Goal: Find specific page/section: Find specific page/section

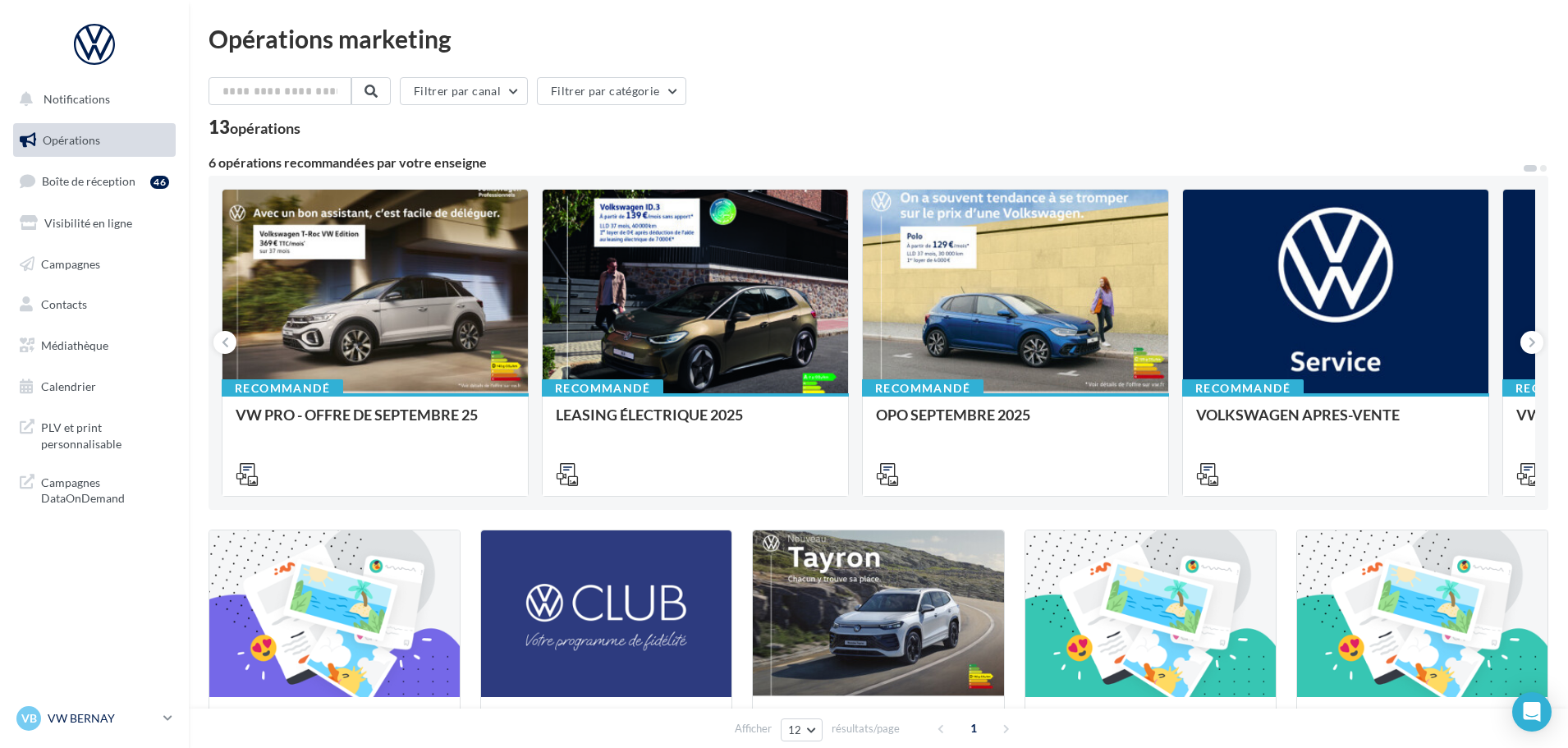
click at [78, 715] on p "VW BERNAY" at bounding box center [102, 718] width 109 height 17
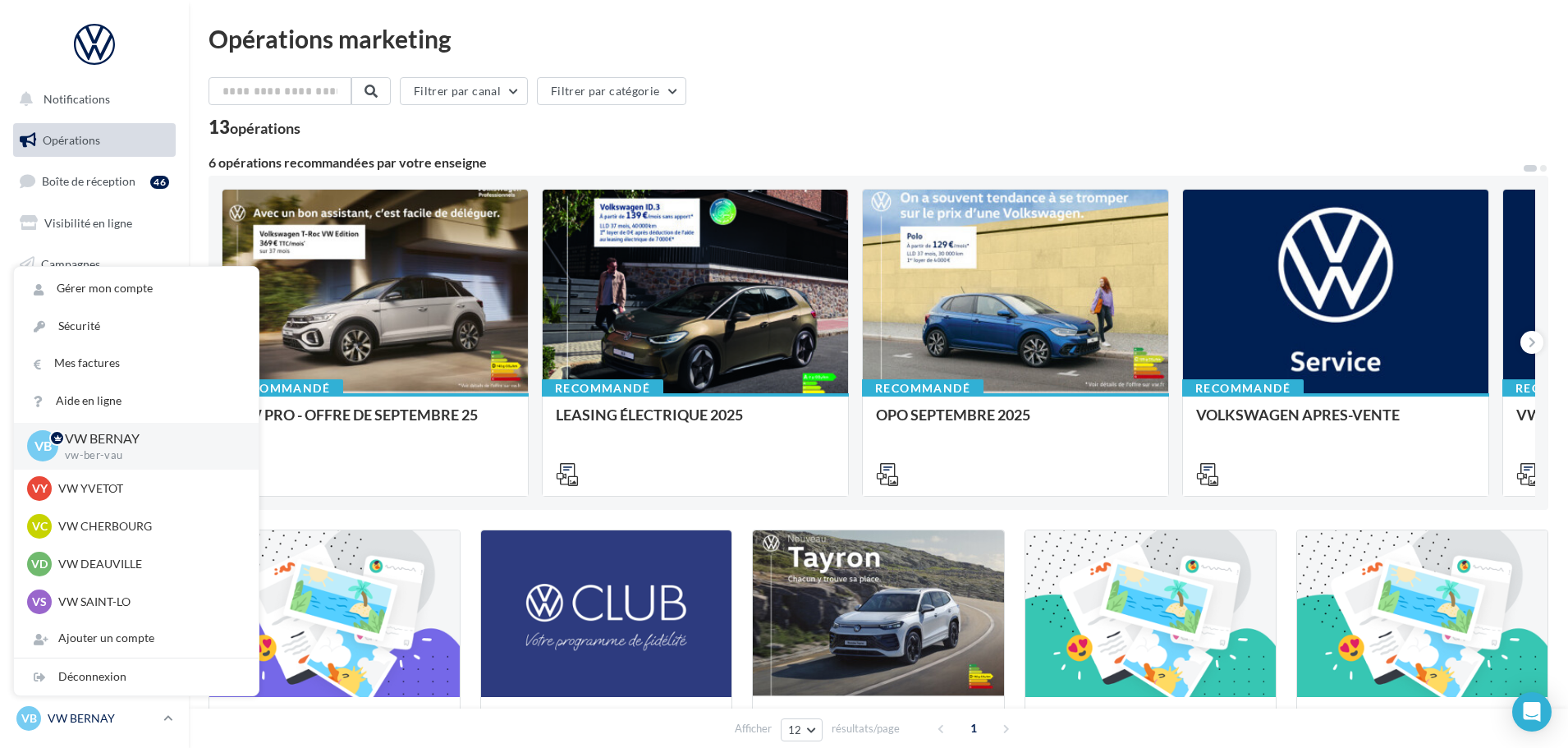
click at [78, 715] on p "VW BERNAY" at bounding box center [102, 718] width 109 height 17
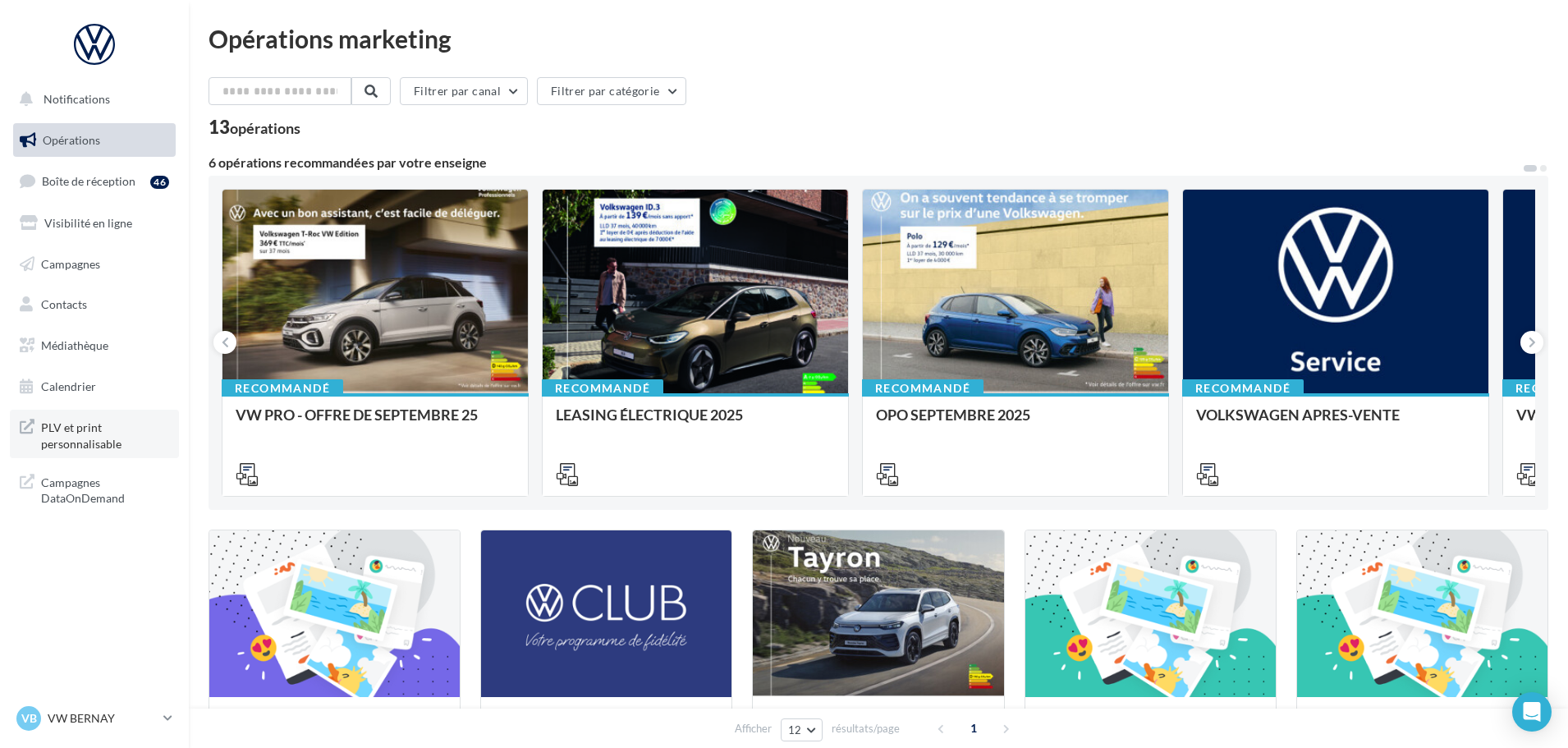
click at [81, 434] on span "PLV et print personnalisable" at bounding box center [104, 433] width 128 height 35
click at [121, 707] on div "VB VW BERNAY vw-ber-vau" at bounding box center [87, 718] width 140 height 24
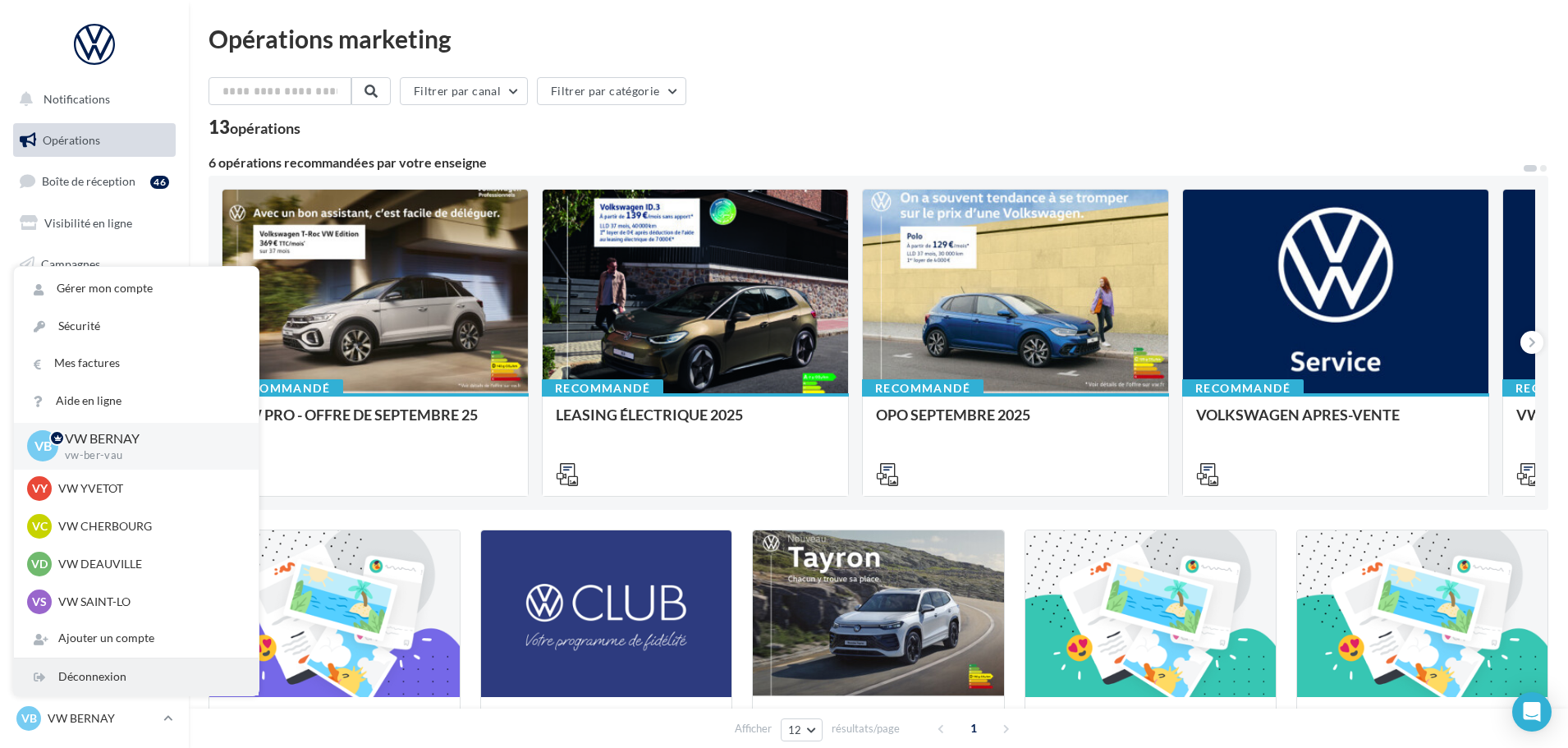
click at [113, 678] on div "Déconnexion" at bounding box center [135, 677] width 244 height 37
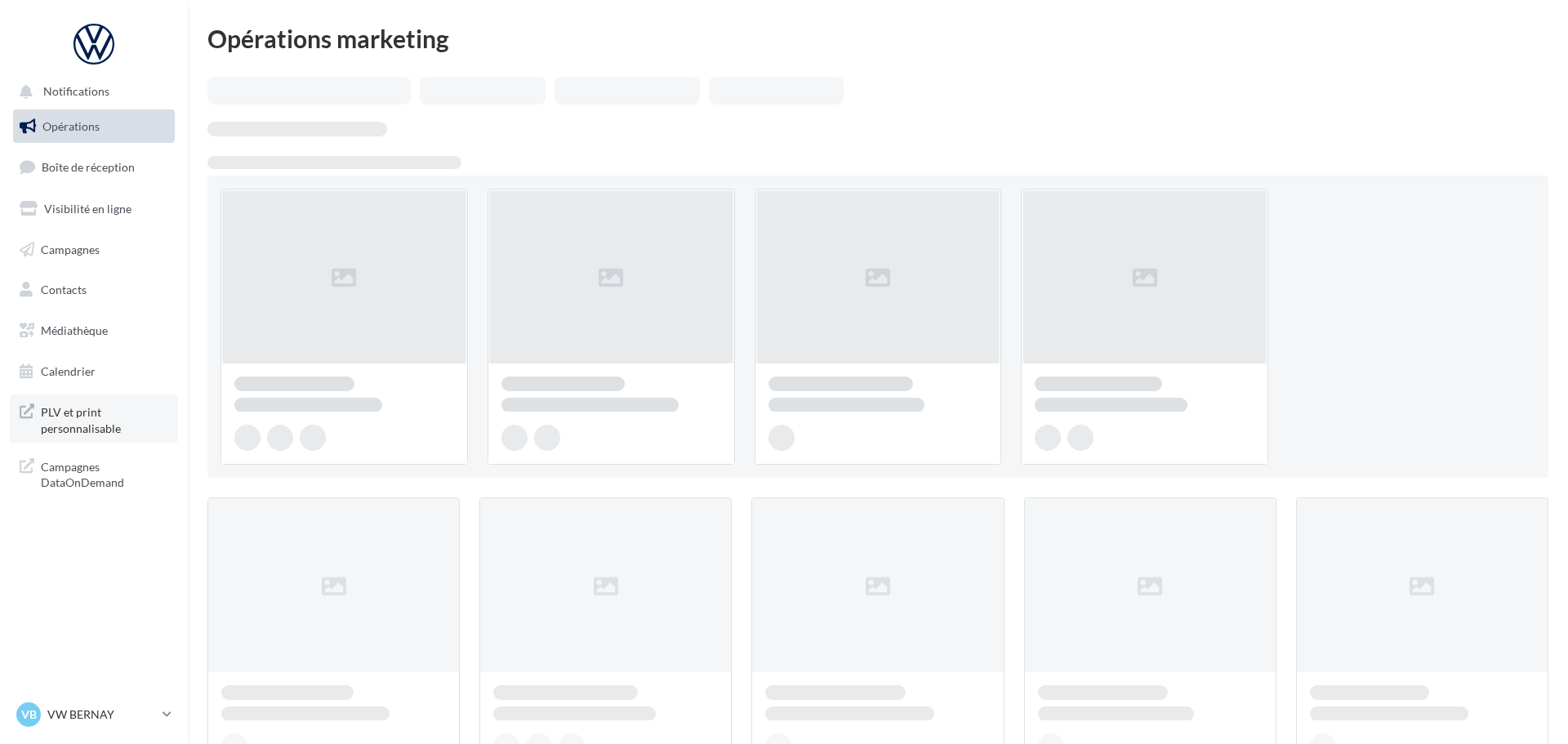
click at [89, 418] on span "PLV et print personnalisable" at bounding box center [104, 418] width 127 height 35
